Goal: Navigation & Orientation: Understand site structure

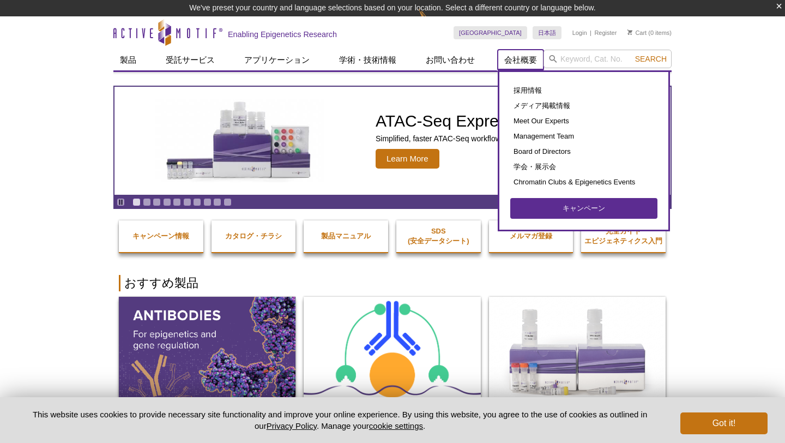
click at [513, 58] on link "会社概要" at bounding box center [521, 60] width 46 height 21
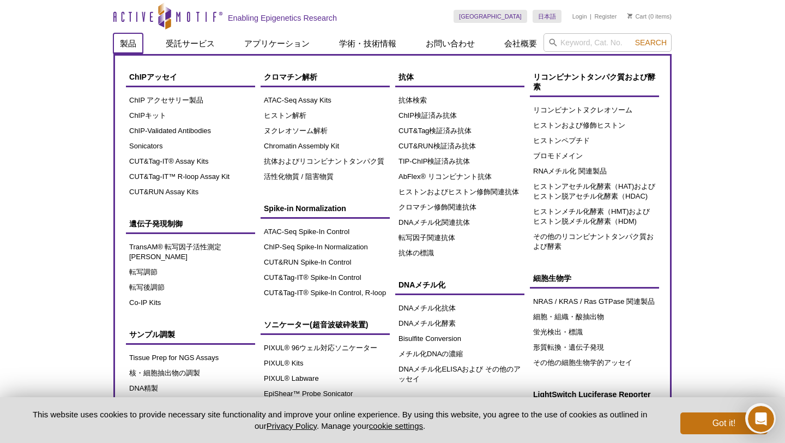
click at [123, 47] on link "製品" at bounding box center [127, 43] width 29 height 21
